Goal: Task Accomplishment & Management: Complete application form

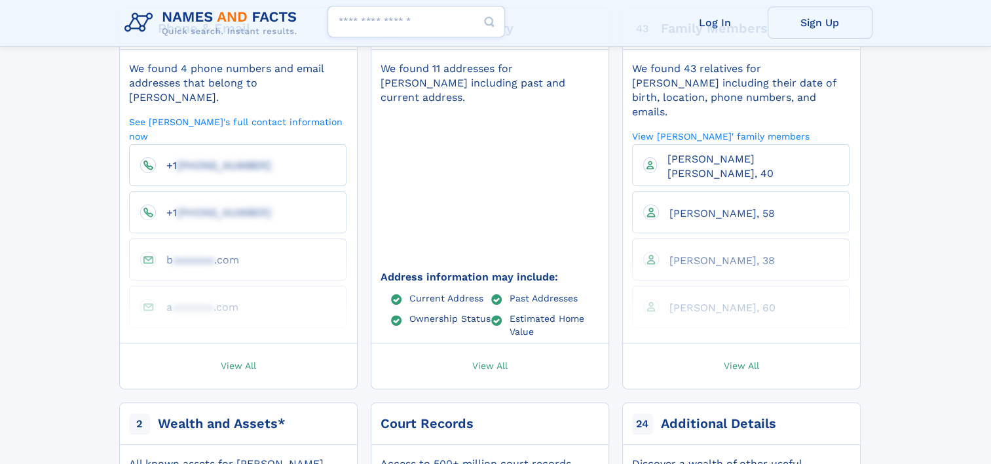
scroll to position [393, 0]
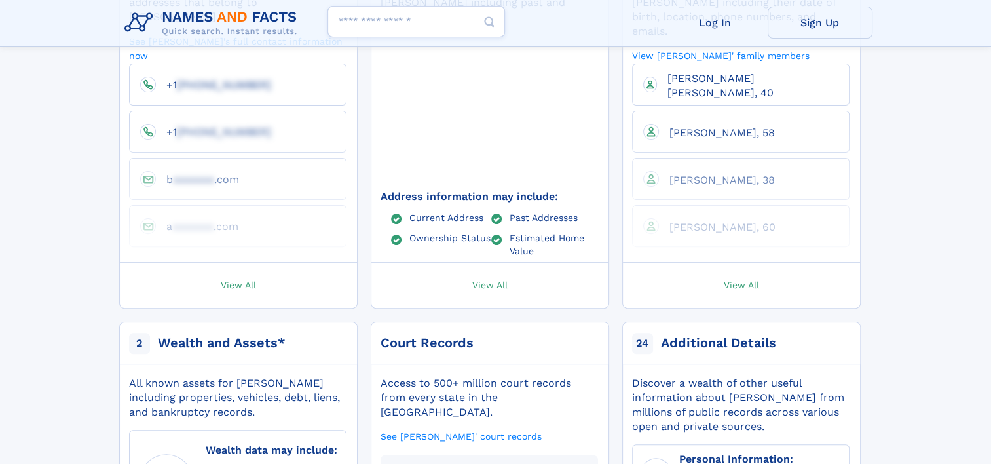
drag, startPoint x: 766, startPoint y: 257, endPoint x: 774, endPoint y: 257, distance: 8.5
click at [766, 263] on link "View All" at bounding box center [741, 285] width 250 height 45
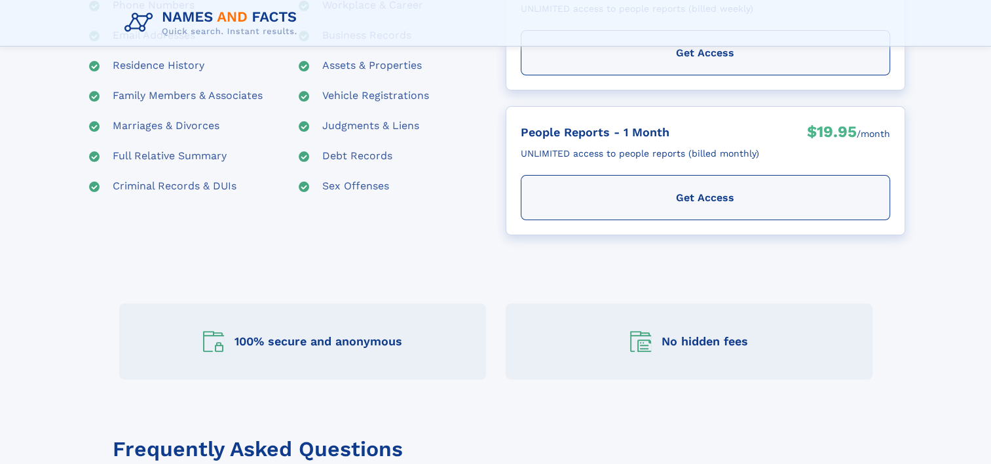
scroll to position [327, 0]
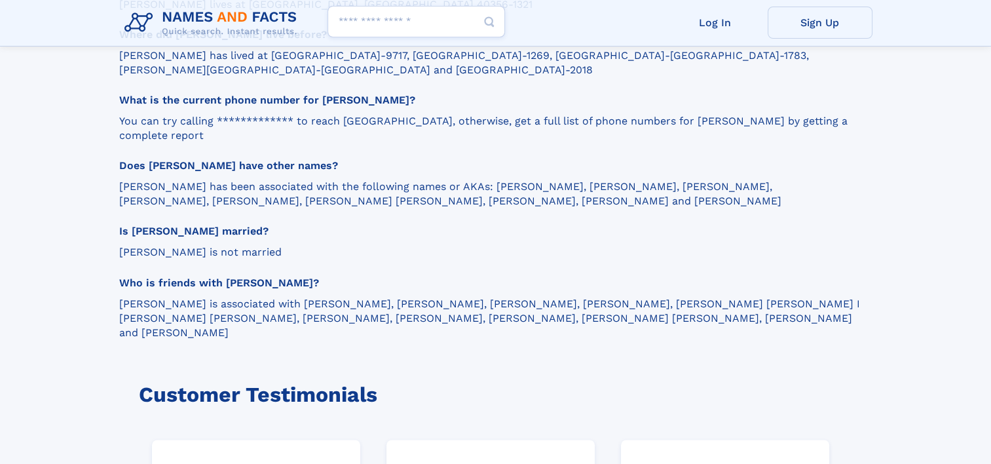
scroll to position [2104, 0]
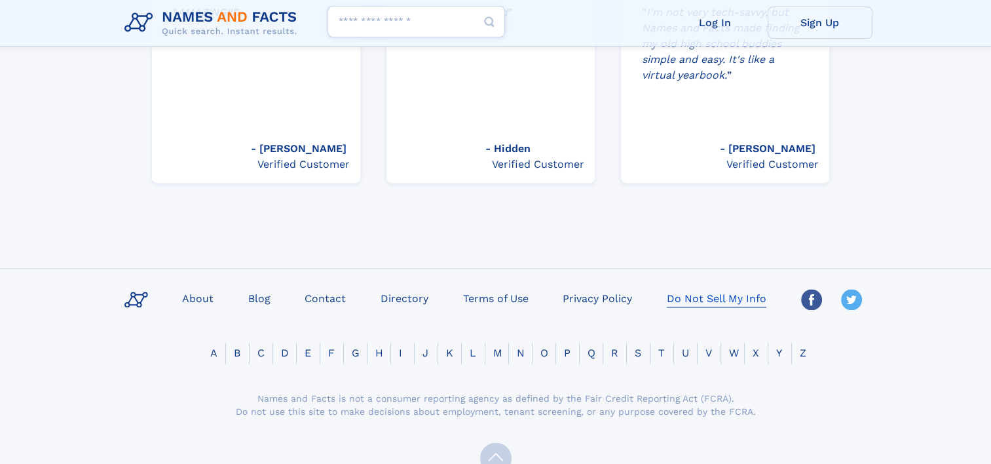
click at [677, 288] on link "Do Not Sell My Info" at bounding box center [716, 297] width 110 height 19
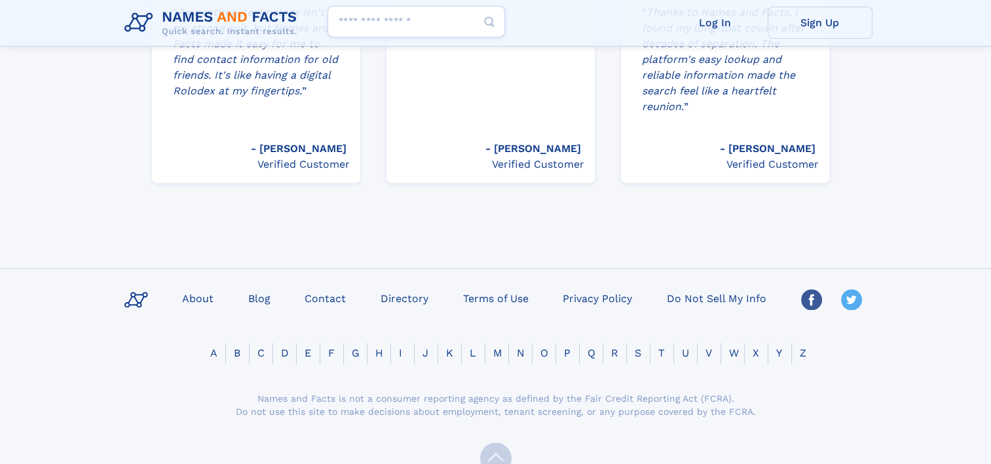
click at [756, 417] on div at bounding box center [495, 460] width 753 height 86
click at [699, 288] on link "Do Not Sell My Info" at bounding box center [716, 297] width 110 height 19
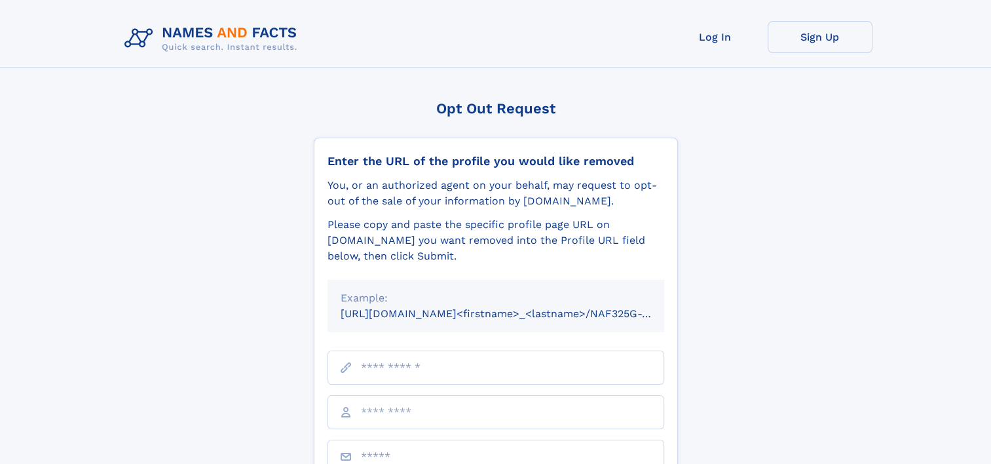
click at [432, 366] on input "text" at bounding box center [495, 367] width 337 height 34
paste input "**********"
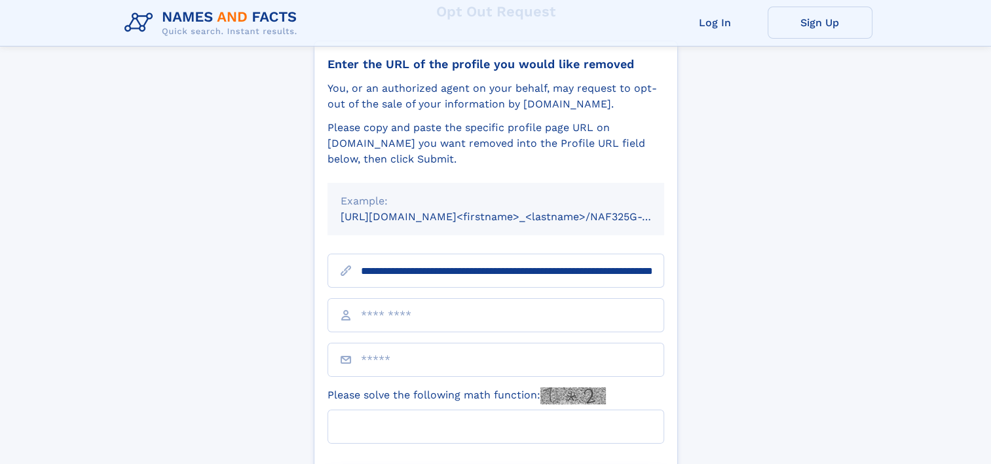
scroll to position [131, 0]
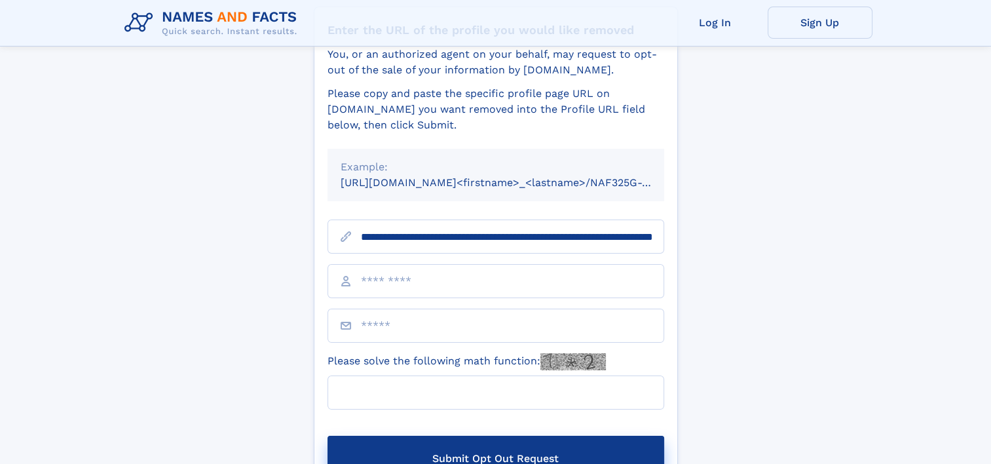
type input "**********"
click at [411, 281] on input "text" at bounding box center [495, 281] width 337 height 34
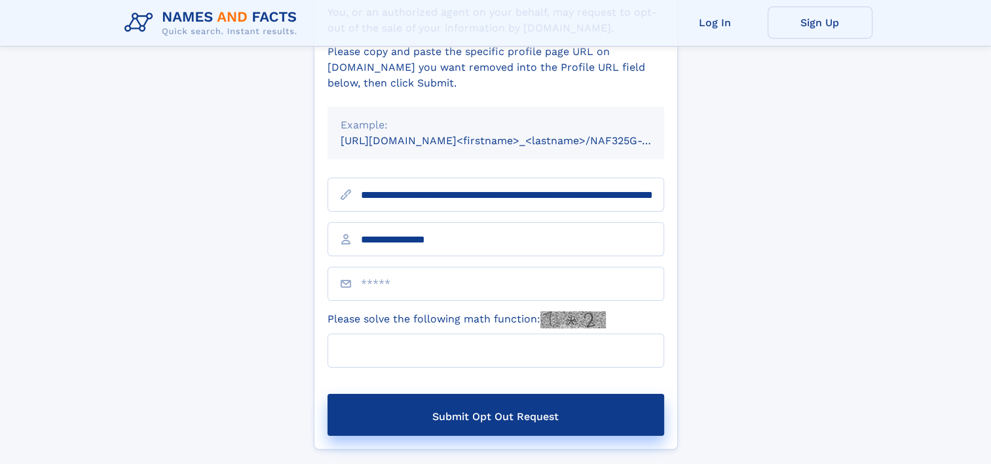
scroll to position [196, 0]
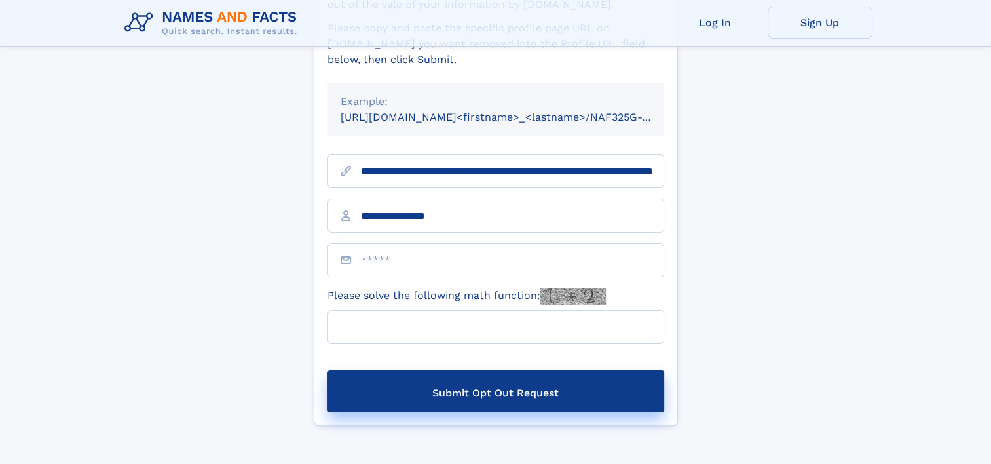
type input "**********"
click at [515, 329] on input "Please solve the following math function:" at bounding box center [495, 327] width 337 height 34
type input "*"
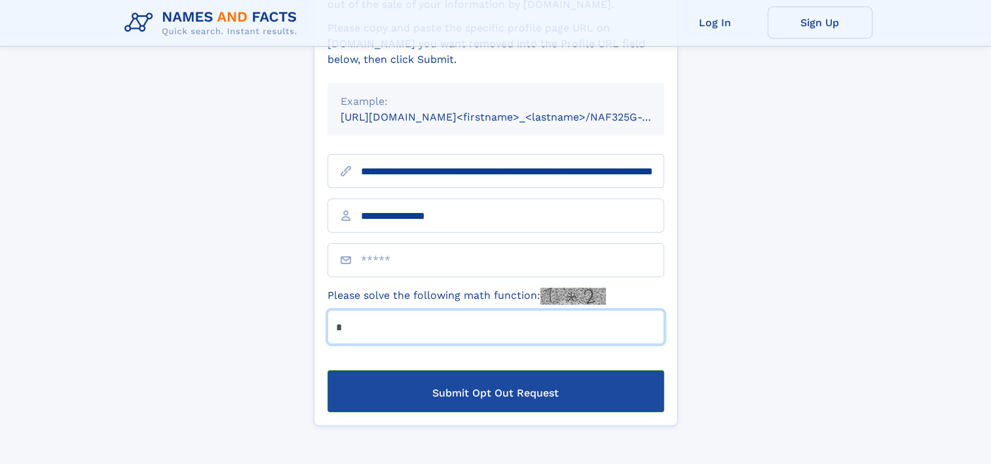
type input "*"
click at [511, 384] on button "Submit Opt Out Request" at bounding box center [495, 391] width 337 height 42
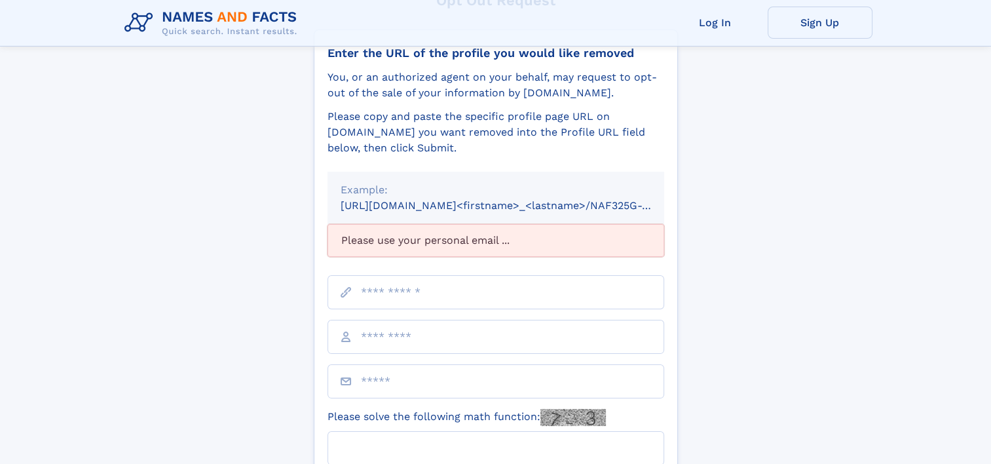
scroll to position [131, 0]
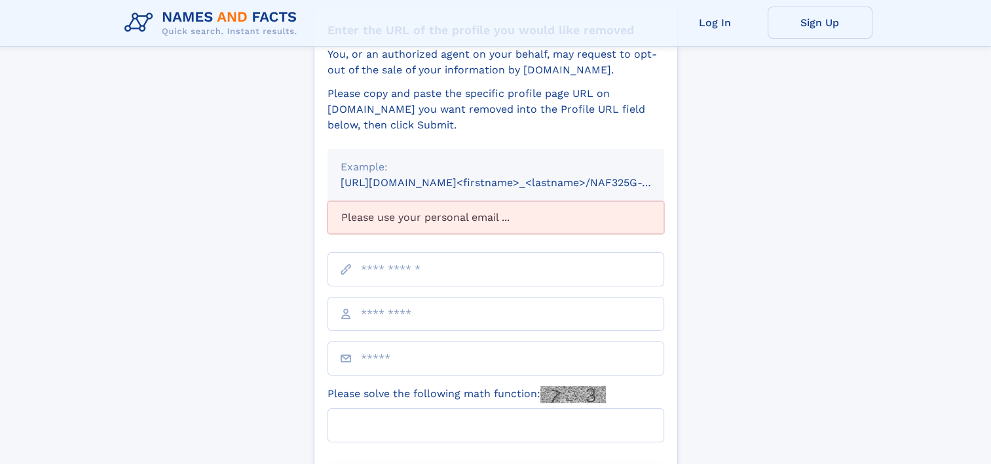
click at [426, 271] on input "text" at bounding box center [495, 269] width 337 height 34
type input "**********"
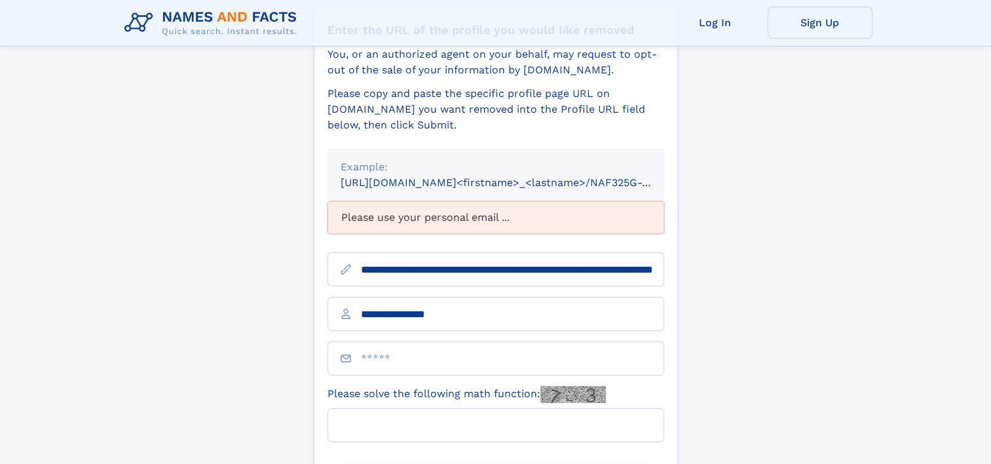
click at [472, 352] on input "email" at bounding box center [495, 358] width 337 height 34
type input "**********"
click at [807, 353] on div "Opt Out Request Enter the URL of the profile you would like removed You, or an …" at bounding box center [495, 261] width 753 height 584
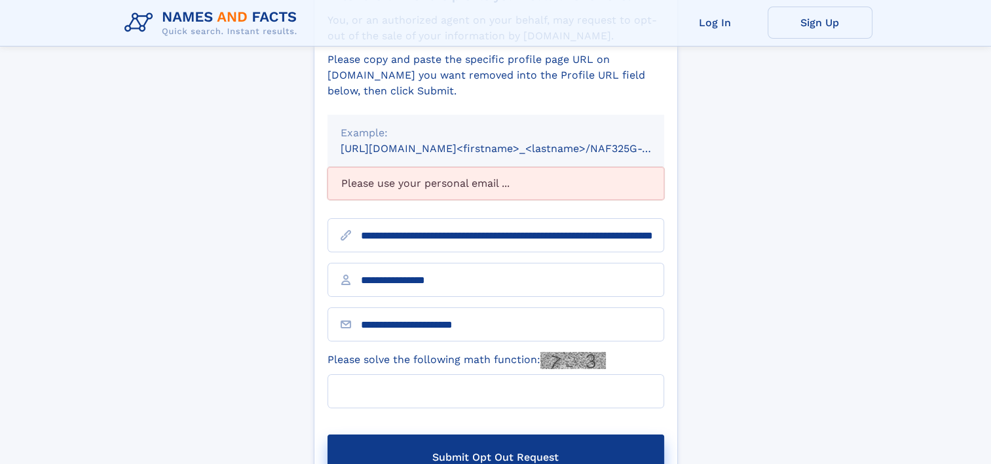
scroll to position [196, 0]
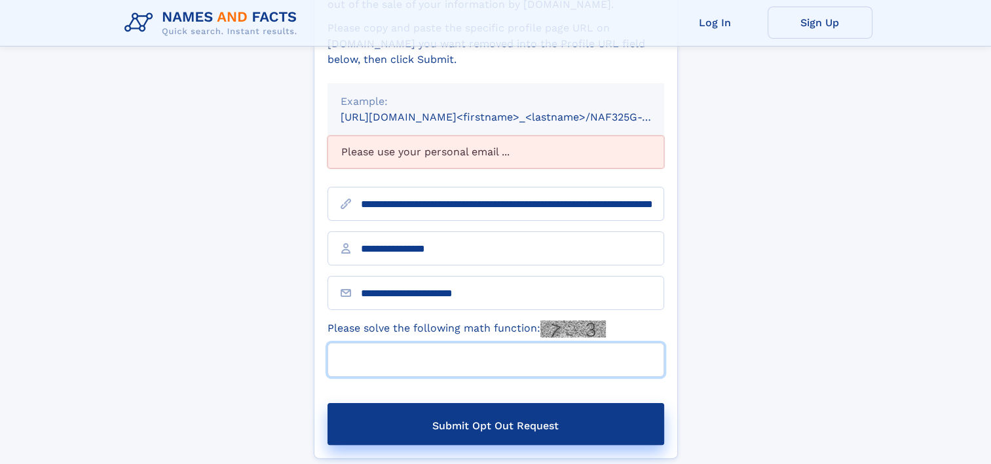
click at [435, 357] on input "Please solve the following math function:" at bounding box center [495, 360] width 337 height 34
click at [582, 327] on img at bounding box center [572, 328] width 65 height 17
click at [582, 343] on input "Please solve the following math function:" at bounding box center [495, 360] width 337 height 34
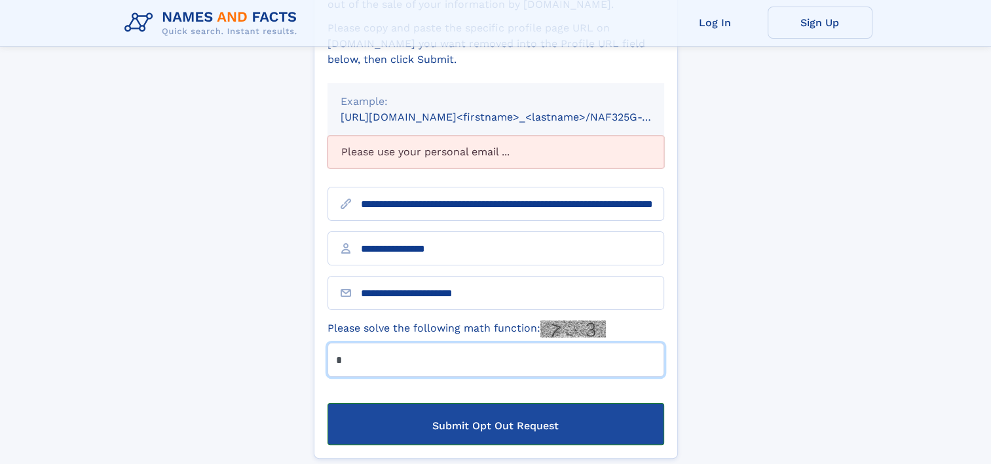
type input "*"
click at [616, 430] on button "Submit Opt Out Request" at bounding box center [495, 424] width 337 height 42
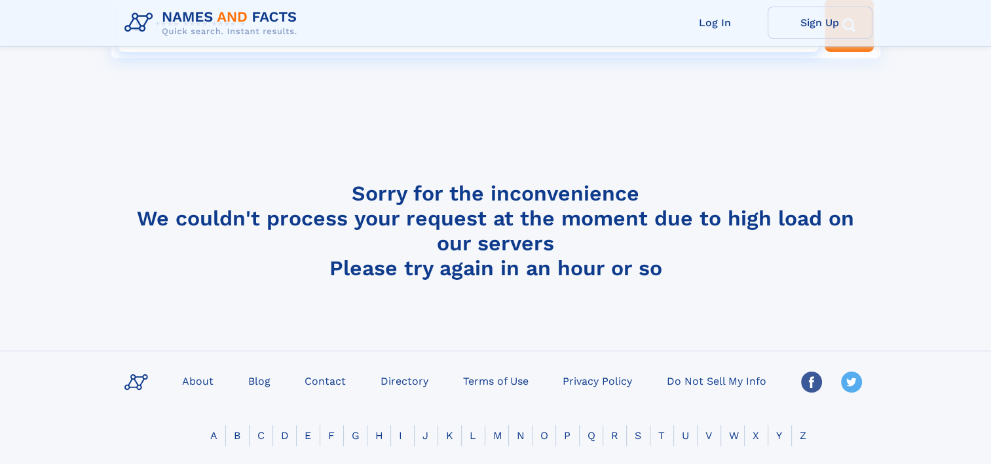
scroll to position [196, 0]
